Goal: Transaction & Acquisition: Purchase product/service

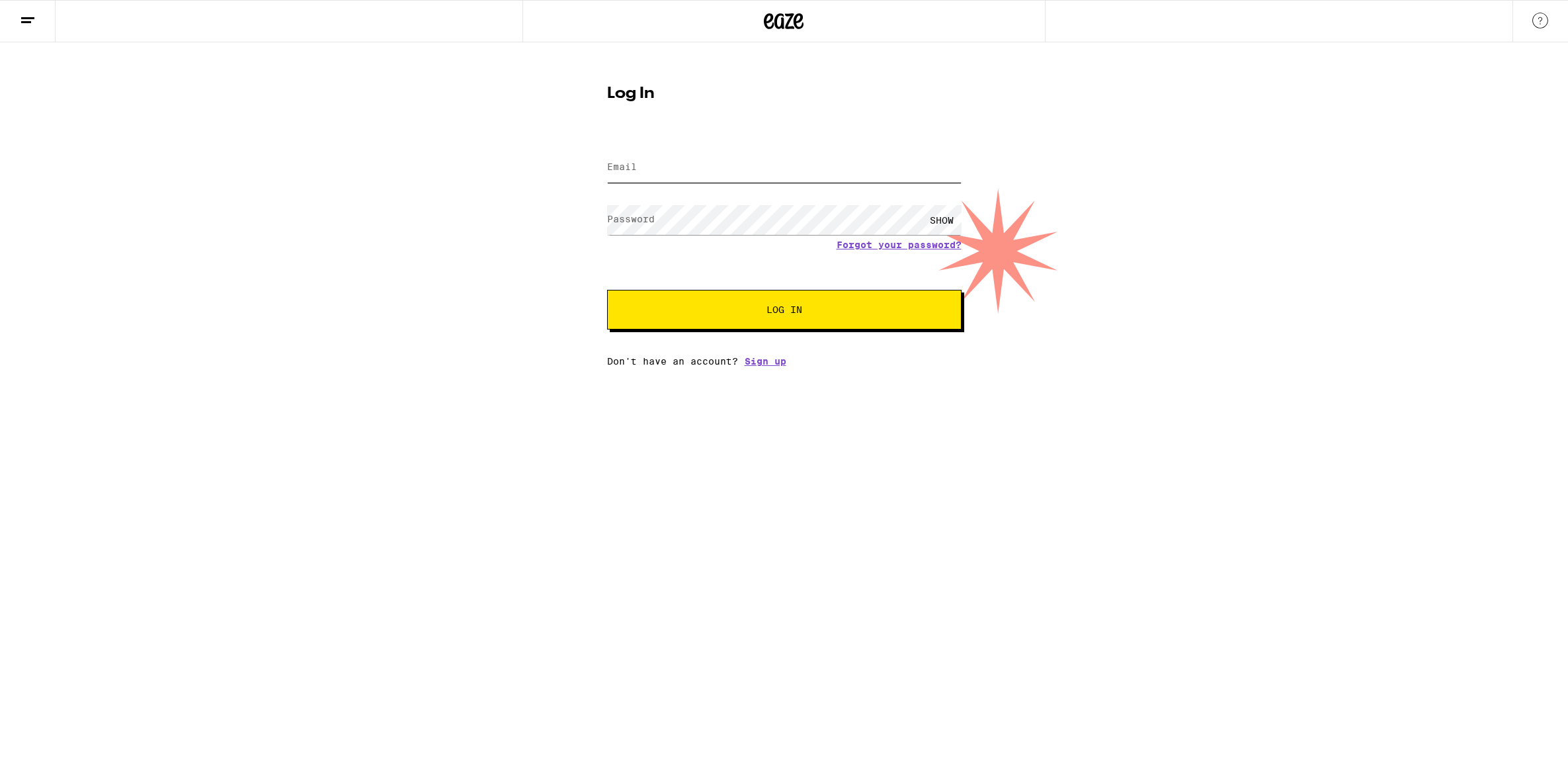
click at [702, 160] on input "Email" at bounding box center [785, 167] width 355 height 30
type input "[EMAIL_ADDRESS][DOMAIN_NAME]"
click at [719, 309] on span "Log In" at bounding box center [784, 309] width 247 height 10
